Goal: Communication & Community: Share content

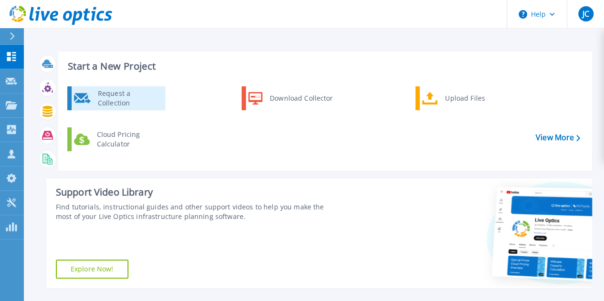
click at [130, 102] on div "Request a Collection" at bounding box center [128, 98] width 70 height 19
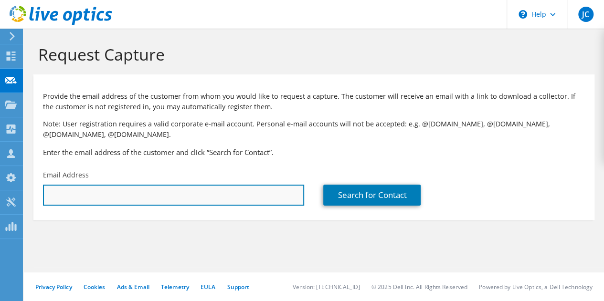
click at [255, 196] on input "text" at bounding box center [173, 195] width 261 height 21
type input "ricardo.cumberbatch@banistmo.com"
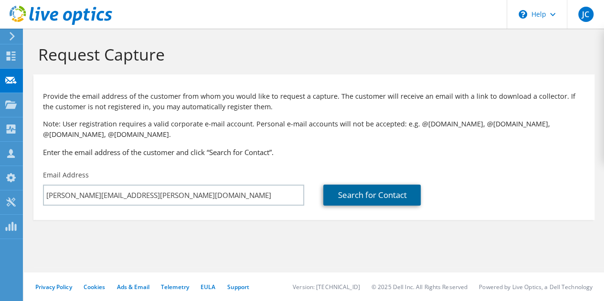
click at [365, 193] on link "Search for Contact" at bounding box center [371, 195] width 97 height 21
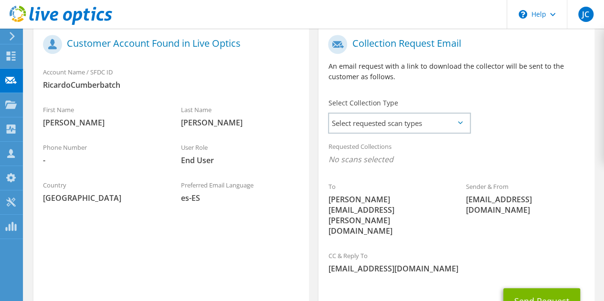
scroll to position [206, 0]
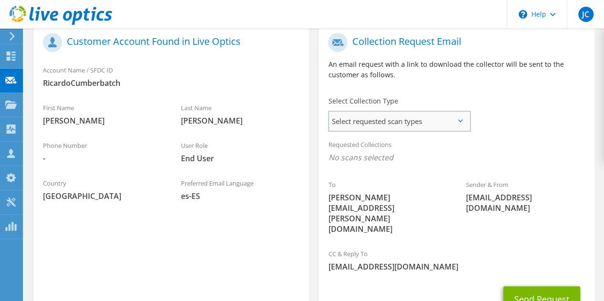
click at [462, 126] on span "Select requested scan types" at bounding box center [399, 121] width 140 height 19
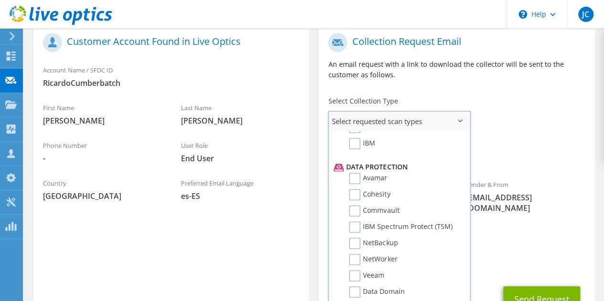
scroll to position [388, 0]
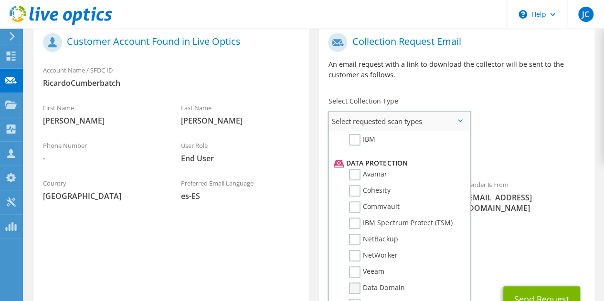
click at [354, 287] on label "Data Domain" at bounding box center [376, 288] width 55 height 11
click at [0, 0] on input "Data Domain" at bounding box center [0, 0] width 0 height 0
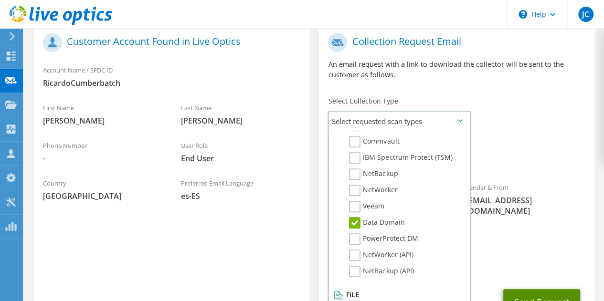
click at [535, 289] on button "Send Request" at bounding box center [541, 302] width 77 height 26
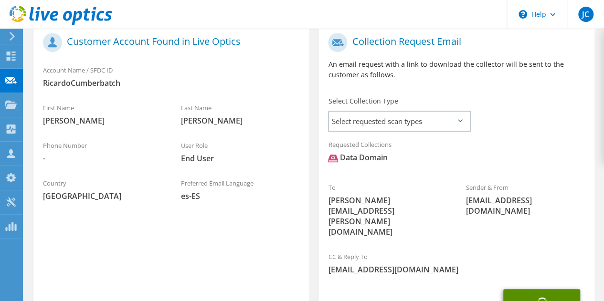
click at [535, 289] on button "Send Request" at bounding box center [541, 302] width 77 height 26
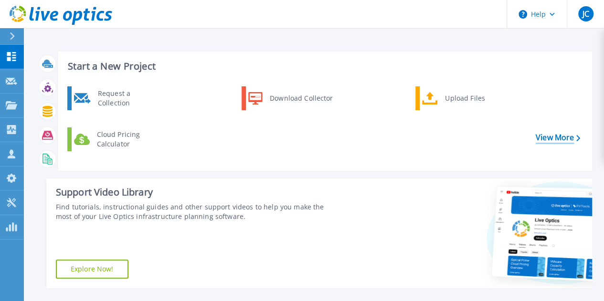
click at [544, 136] on link "View More" at bounding box center [557, 137] width 44 height 9
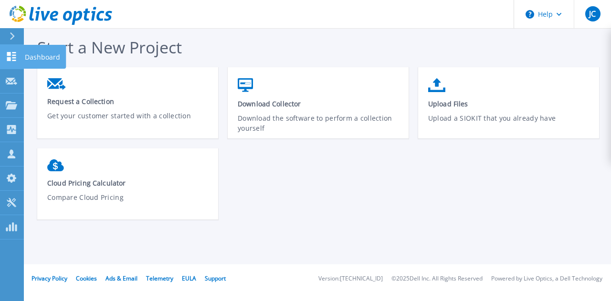
click at [10, 58] on icon at bounding box center [11, 56] width 9 height 9
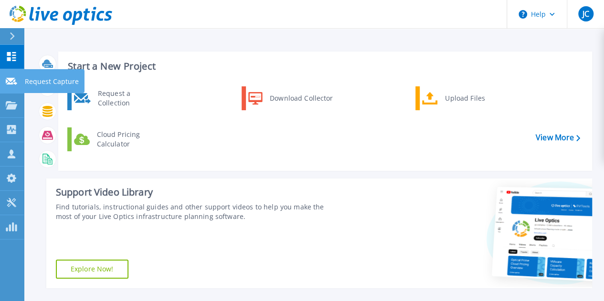
click at [10, 78] on icon at bounding box center [11, 81] width 11 height 7
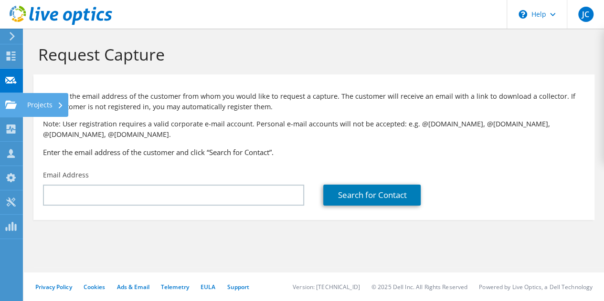
click at [6, 104] on use at bounding box center [10, 104] width 11 height 8
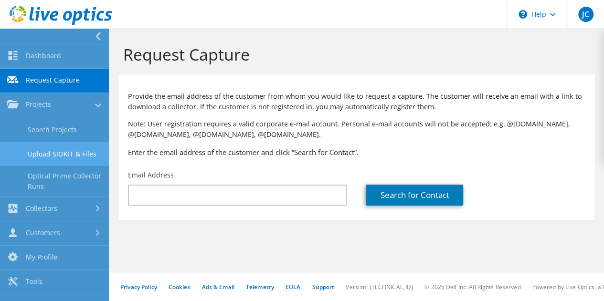
click at [70, 152] on link "Upload SIOKIT & Files" at bounding box center [54, 154] width 109 height 24
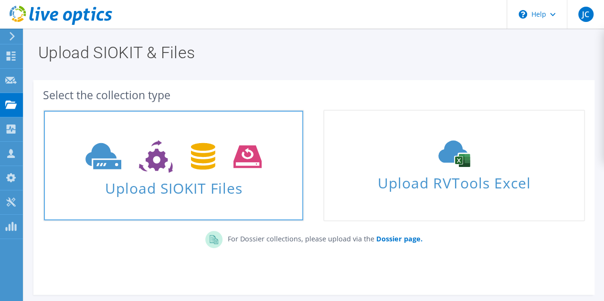
click at [268, 202] on link "Upload SIOKIT Files" at bounding box center [173, 166] width 261 height 112
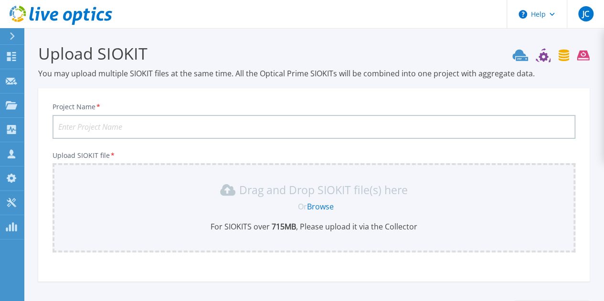
scroll to position [79, 0]
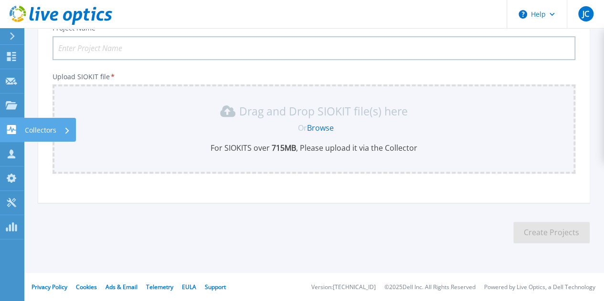
click at [13, 126] on icon at bounding box center [11, 129] width 9 height 9
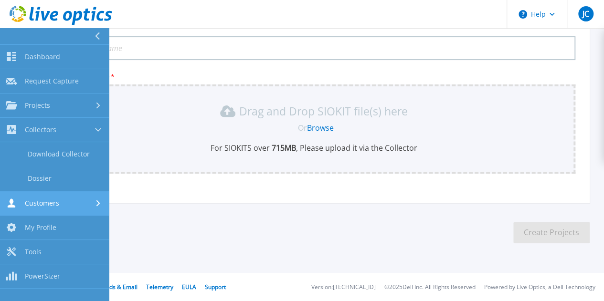
click at [70, 203] on div "Customers" at bounding box center [54, 203] width 97 height 9
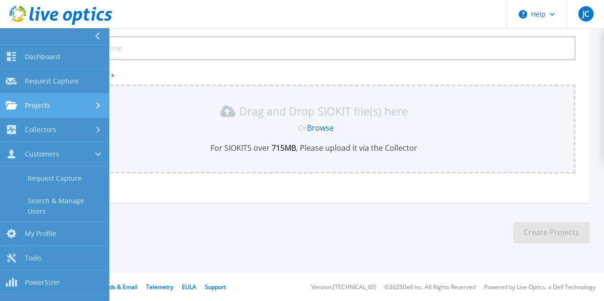
click at [84, 104] on div "Projects" at bounding box center [54, 105] width 97 height 9
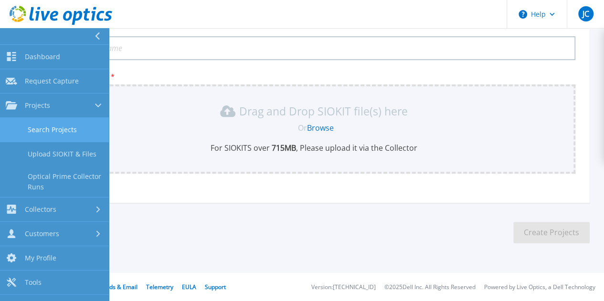
click at [72, 129] on link "Search Projects" at bounding box center [54, 130] width 109 height 24
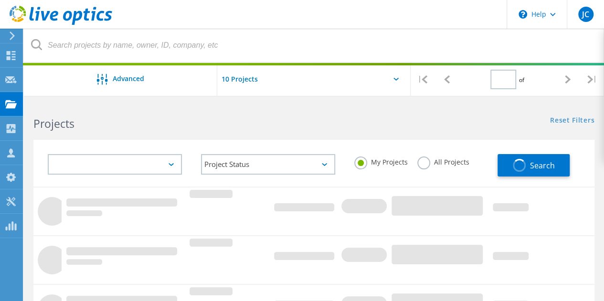
type input "1"
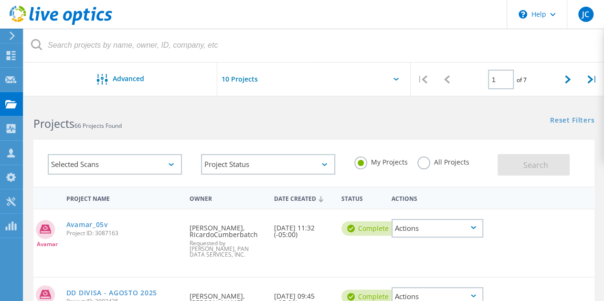
click at [474, 226] on div "Actions" at bounding box center [437, 228] width 92 height 19
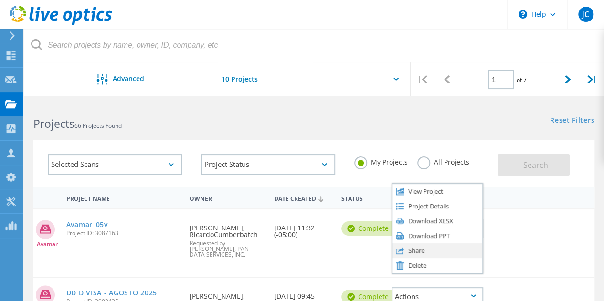
click at [434, 250] on div "Share" at bounding box center [437, 250] width 90 height 15
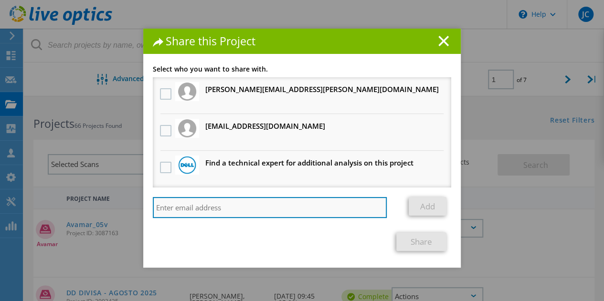
click at [189, 211] on input "search" at bounding box center [270, 207] width 234 height 21
type input "[PERSON_NAME]"
click at [376, 209] on input "[PERSON_NAME]" at bounding box center [270, 207] width 234 height 21
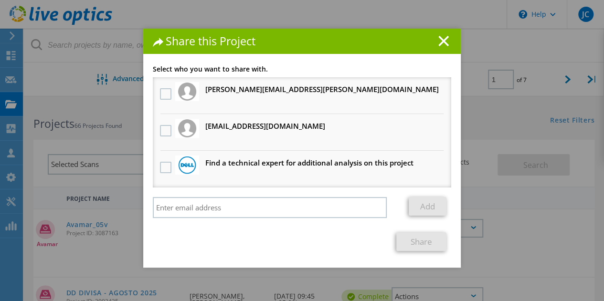
drag, startPoint x: 440, startPoint y: 128, endPoint x: 444, endPoint y: 180, distance: 51.7
click at [444, 180] on ul "[PERSON_NAME][EMAIL_ADDRESS][PERSON_NAME][DOMAIN_NAME] Will receive an anonymou…" at bounding box center [302, 132] width 298 height 110
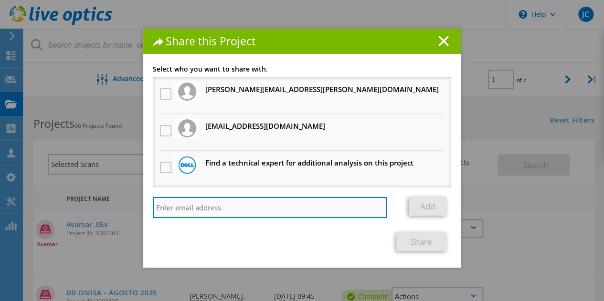
click at [362, 199] on input "search" at bounding box center [270, 207] width 234 height 21
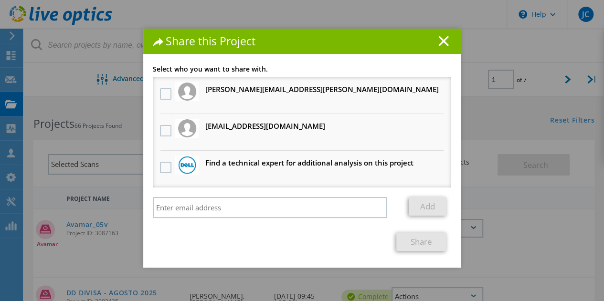
click at [358, 243] on div "Share" at bounding box center [302, 241] width 298 height 19
click at [439, 42] on line at bounding box center [444, 41] width 10 height 10
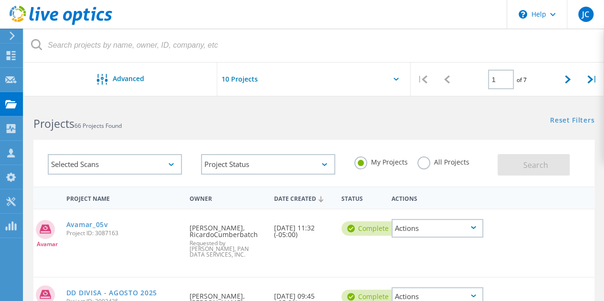
click at [469, 230] on div "Actions" at bounding box center [437, 228] width 92 height 19
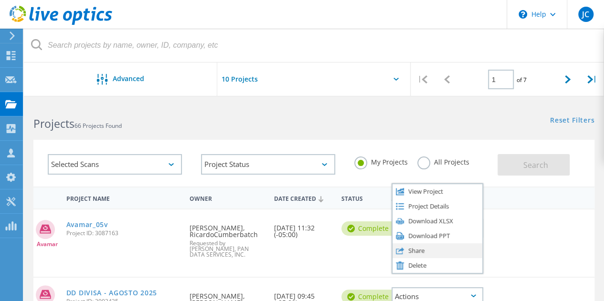
click at [422, 252] on div "Share" at bounding box center [437, 250] width 90 height 15
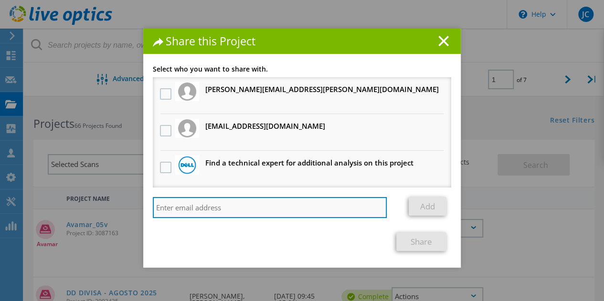
click at [201, 208] on input "search" at bounding box center [270, 207] width 234 height 21
type input "[EMAIL_ADDRESS][DOMAIN_NAME]"
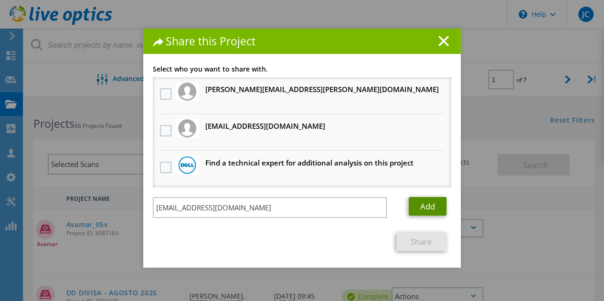
click at [419, 206] on link "Add" at bounding box center [428, 206] width 38 height 19
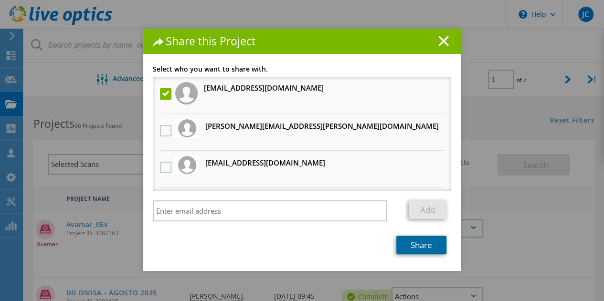
click at [418, 249] on link "Share" at bounding box center [421, 245] width 50 height 19
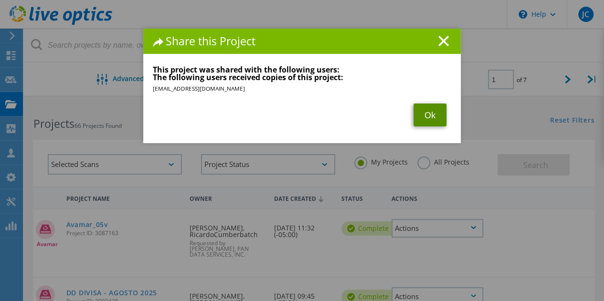
click at [426, 117] on link "Ok" at bounding box center [429, 115] width 33 height 23
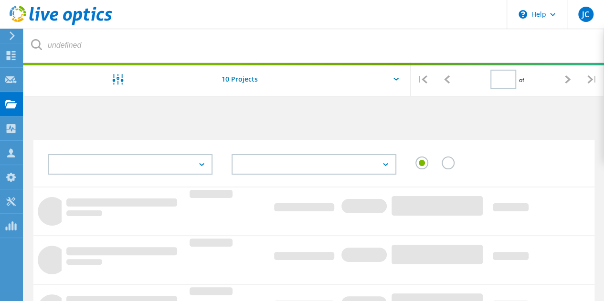
type input "1"
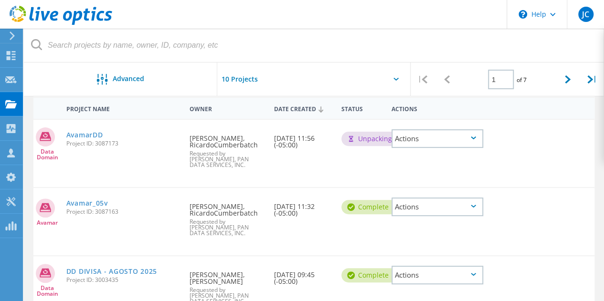
scroll to position [91, 0]
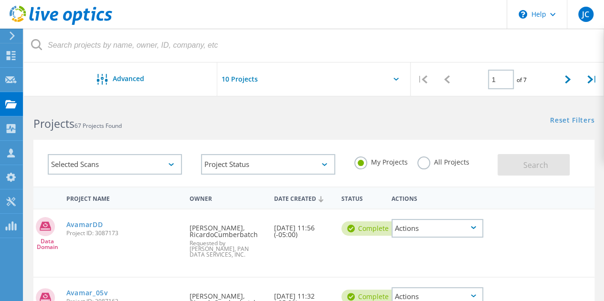
click at [472, 226] on div "Actions" at bounding box center [437, 228] width 92 height 19
click at [333, 112] on div "Reset Filters Show Filters" at bounding box center [459, 112] width 290 height 18
click at [468, 226] on div "Actions" at bounding box center [437, 228] width 92 height 19
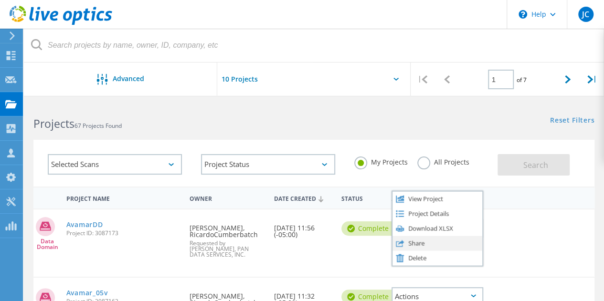
click at [432, 243] on div "Share" at bounding box center [437, 243] width 90 height 15
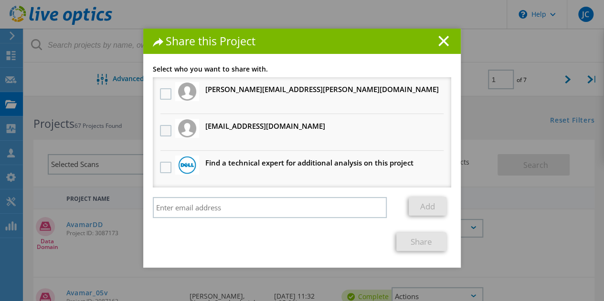
click at [161, 133] on label at bounding box center [167, 130] width 14 height 11
click at [0, 0] on input "checkbox" at bounding box center [0, 0] width 0 height 0
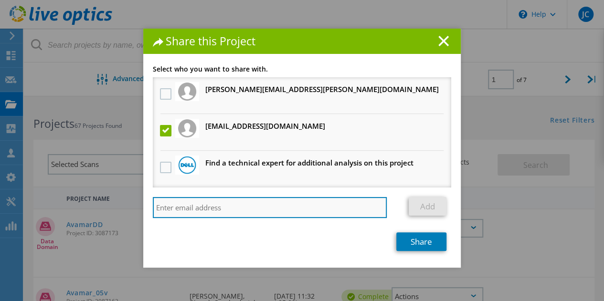
click at [307, 210] on input "search" at bounding box center [270, 207] width 234 height 21
type input "yescorcia@pandataservices.com"
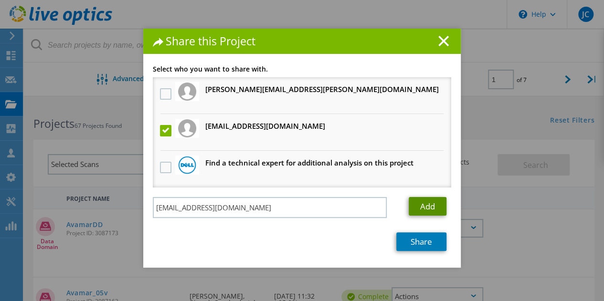
click at [426, 204] on link "Add" at bounding box center [428, 206] width 38 height 19
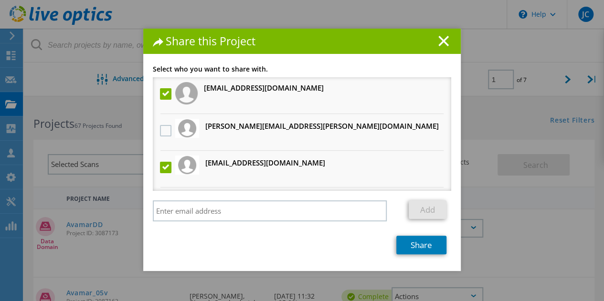
scroll to position [33, 0]
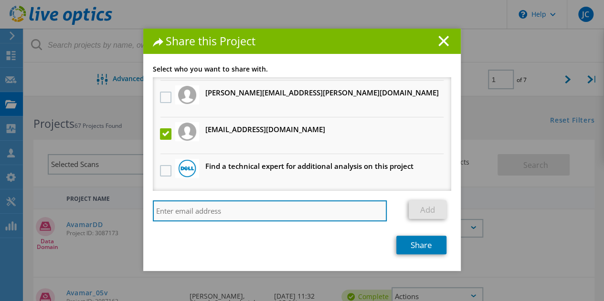
click at [286, 215] on input "search" at bounding box center [270, 210] width 234 height 21
type input "[EMAIL_ADDRESS][DOMAIN_NAME]"
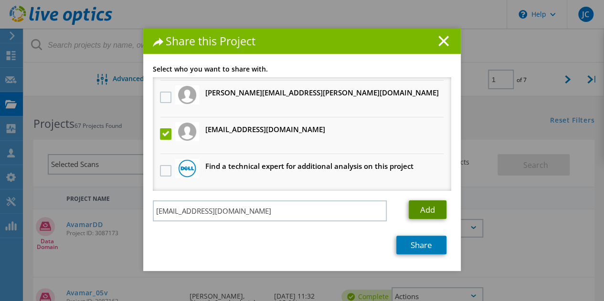
click at [429, 211] on link "Add" at bounding box center [428, 209] width 38 height 19
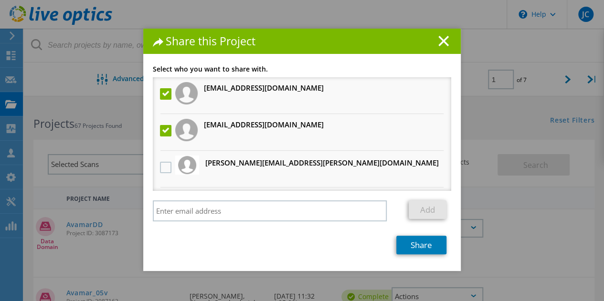
scroll to position [70, 0]
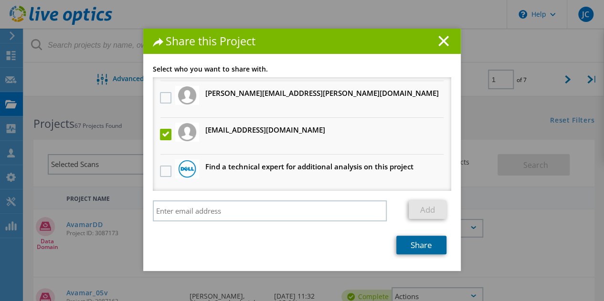
click at [421, 248] on link "Share" at bounding box center [421, 245] width 50 height 19
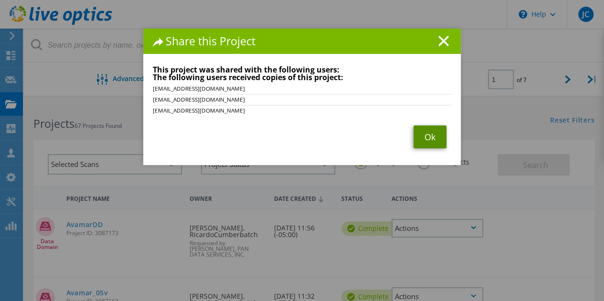
click at [422, 134] on link "Ok" at bounding box center [429, 137] width 33 height 23
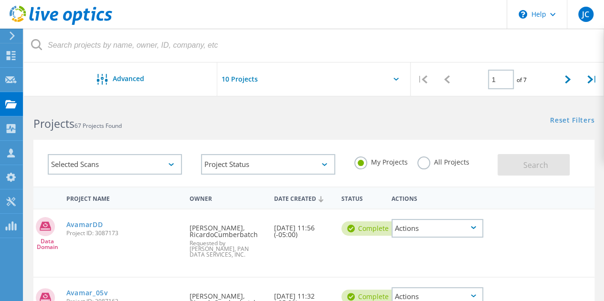
click at [412, 299] on div "Actions" at bounding box center [437, 296] width 92 height 19
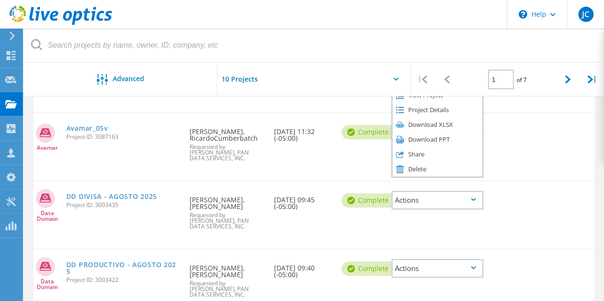
scroll to position [168, 0]
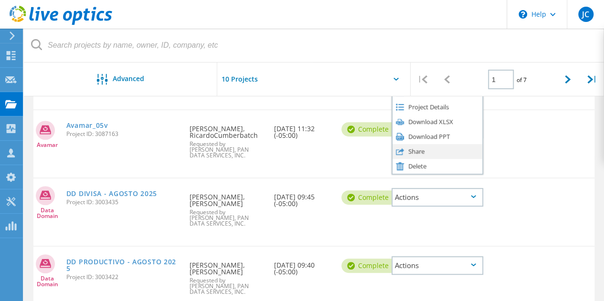
click at [420, 148] on div "Share" at bounding box center [437, 151] width 90 height 15
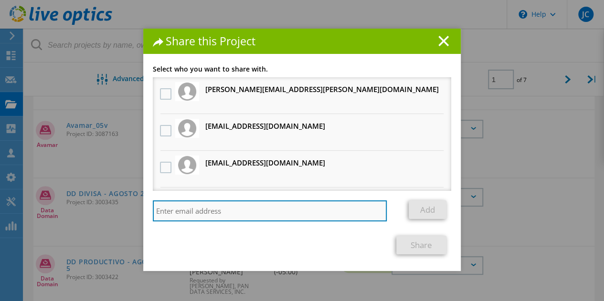
click at [235, 210] on input "search" at bounding box center [270, 210] width 234 height 21
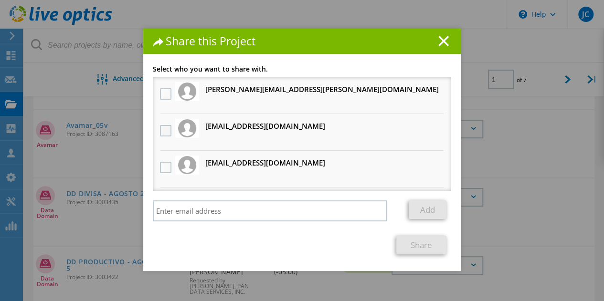
click at [162, 136] on label at bounding box center [167, 130] width 14 height 11
click at [0, 0] on input "checkbox" at bounding box center [0, 0] width 0 height 0
click at [164, 169] on label at bounding box center [167, 167] width 14 height 11
click at [0, 0] on input "checkbox" at bounding box center [0, 0] width 0 height 0
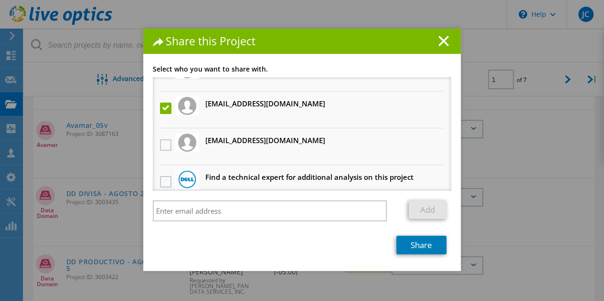
scroll to position [70, 0]
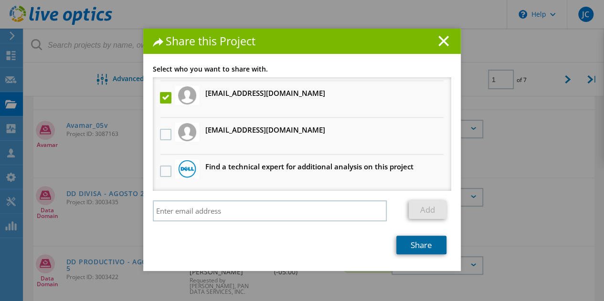
click at [412, 246] on link "Share" at bounding box center [421, 245] width 50 height 19
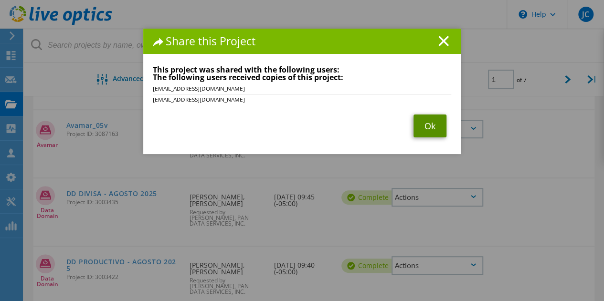
click at [426, 130] on link "Ok" at bounding box center [429, 126] width 33 height 23
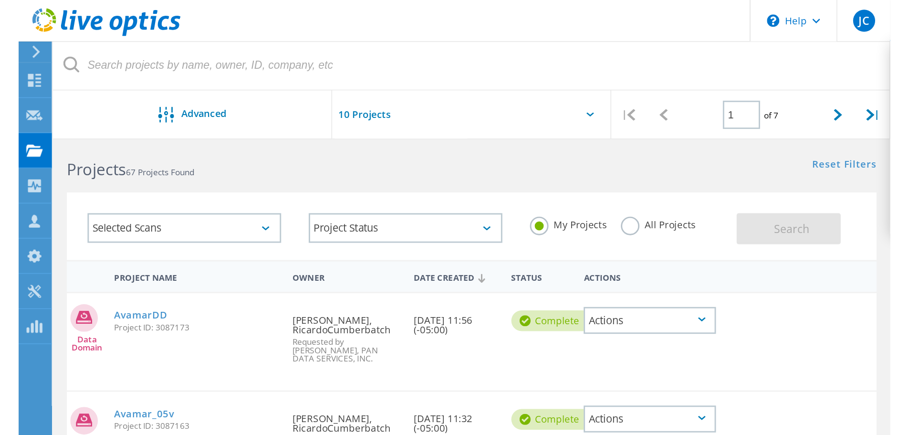
scroll to position [0, 0]
